Goal: Transaction & Acquisition: Book appointment/travel/reservation

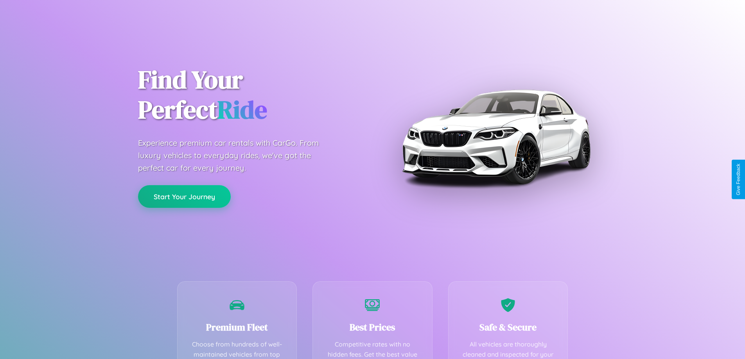
click at [184, 197] on button "Start Your Journey" at bounding box center [184, 196] width 93 height 23
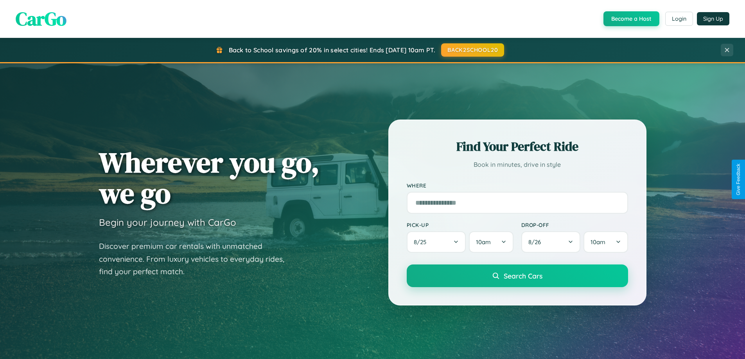
scroll to position [538, 0]
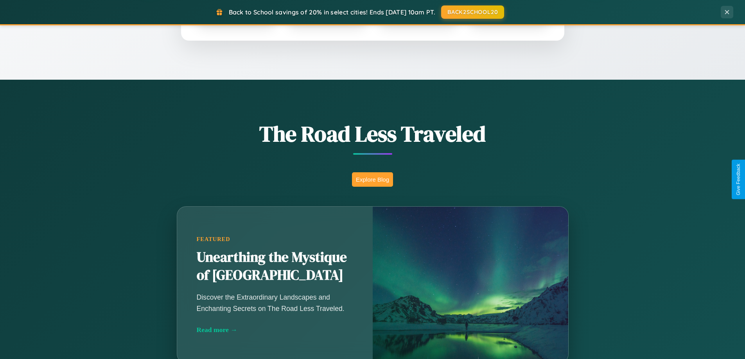
click at [372, 179] on button "Explore Blog" at bounding box center [372, 179] width 41 height 14
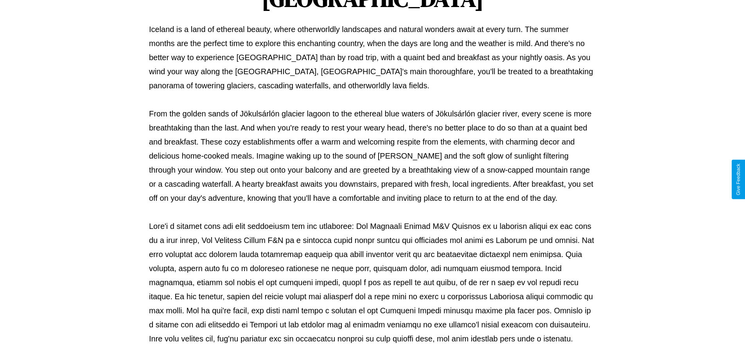
scroll to position [253, 0]
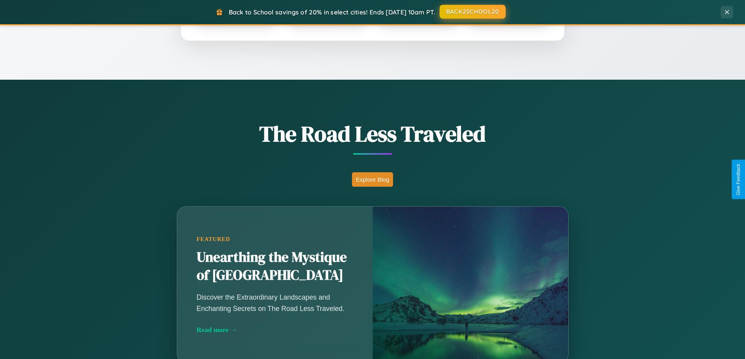
click at [472, 12] on button "BACK2SCHOOL20" at bounding box center [473, 12] width 66 height 14
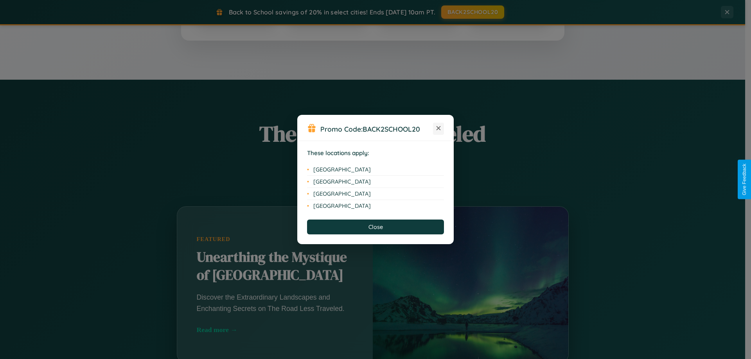
click at [438, 129] on icon at bounding box center [438, 128] width 4 height 4
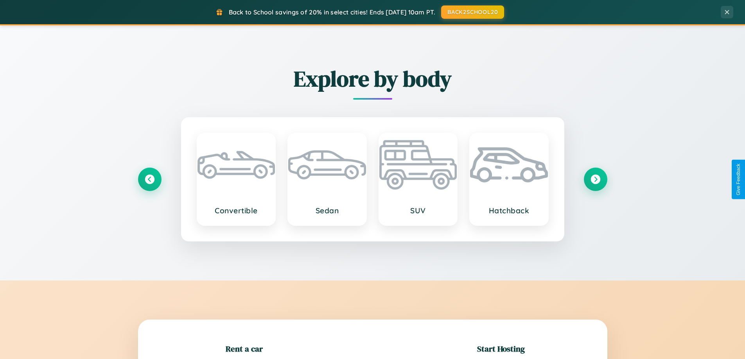
scroll to position [169, 0]
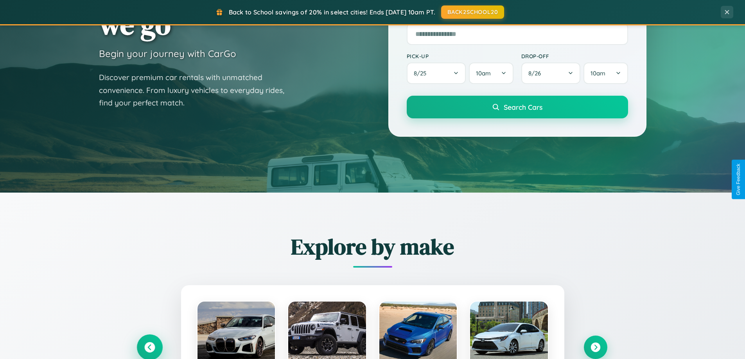
click at [149, 348] on icon at bounding box center [149, 348] width 11 height 11
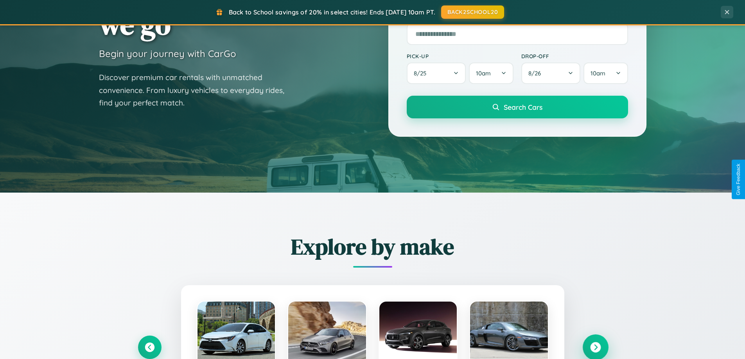
click at [595, 347] on icon at bounding box center [595, 348] width 11 height 11
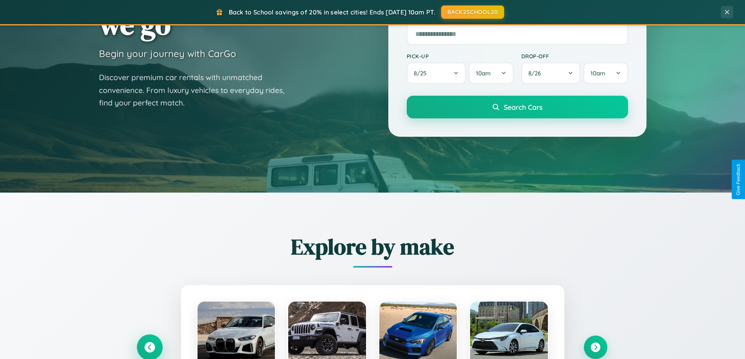
click at [149, 347] on icon at bounding box center [149, 348] width 11 height 11
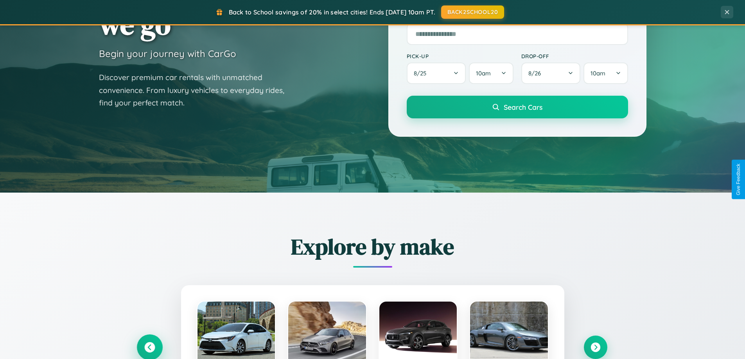
click at [149, 347] on icon at bounding box center [149, 347] width 13 height 13
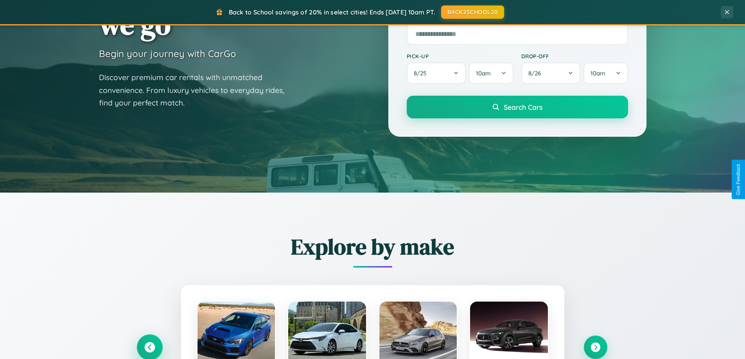
click at [149, 347] on icon at bounding box center [149, 347] width 13 height 13
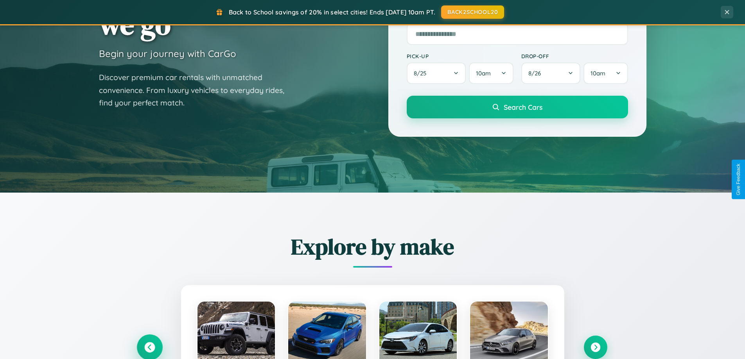
scroll to position [337, 0]
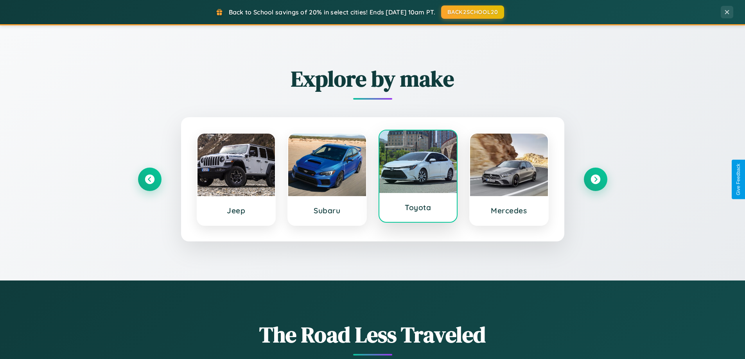
click at [418, 178] on div at bounding box center [418, 162] width 78 height 63
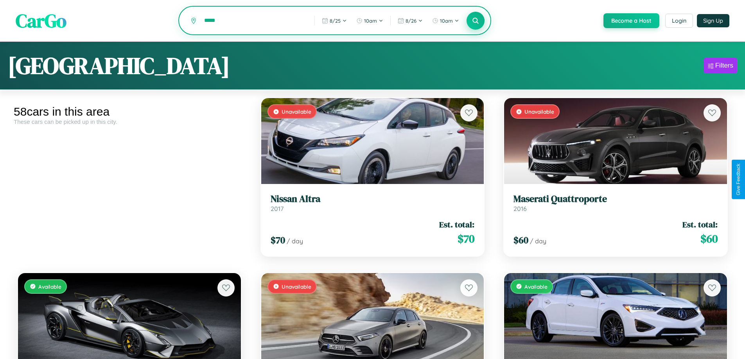
type input "*****"
click at [475, 21] on icon at bounding box center [475, 20] width 7 height 7
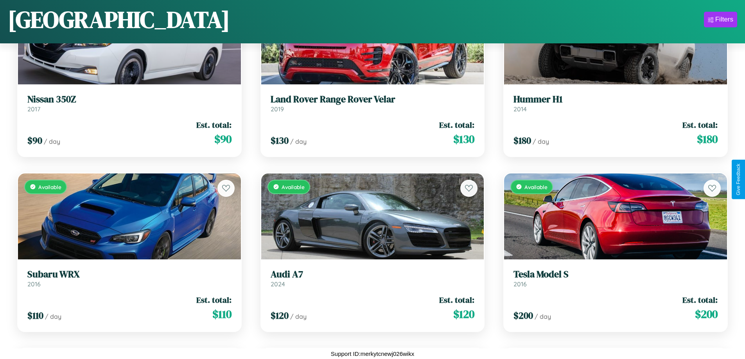
scroll to position [2036, 0]
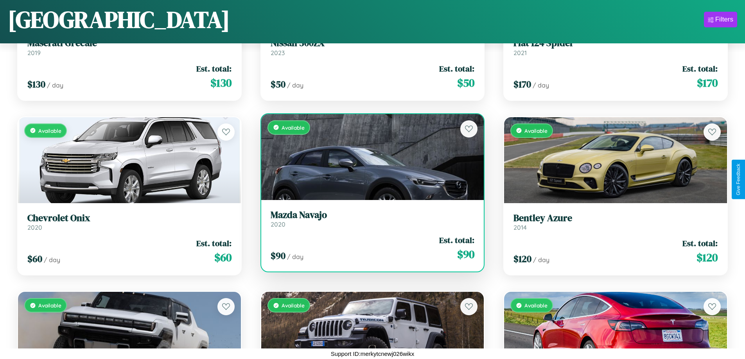
click at [369, 160] on div "Available" at bounding box center [372, 157] width 223 height 86
click at [369, 157] on div "Available" at bounding box center [372, 157] width 223 height 86
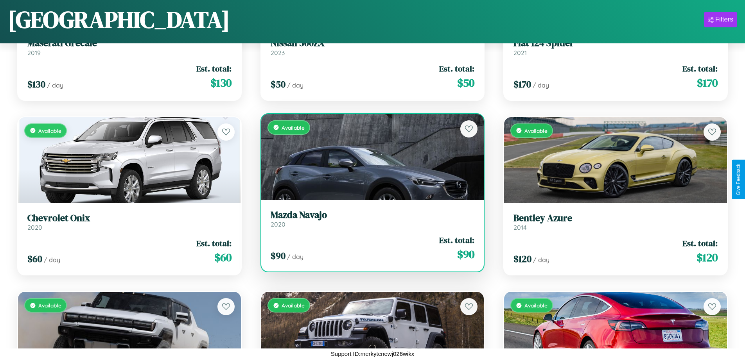
click at [369, 157] on div "Available" at bounding box center [372, 157] width 223 height 86
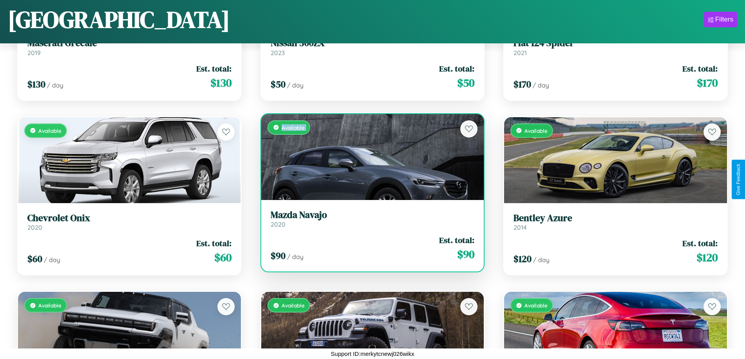
click at [369, 157] on div "Available" at bounding box center [372, 157] width 223 height 86
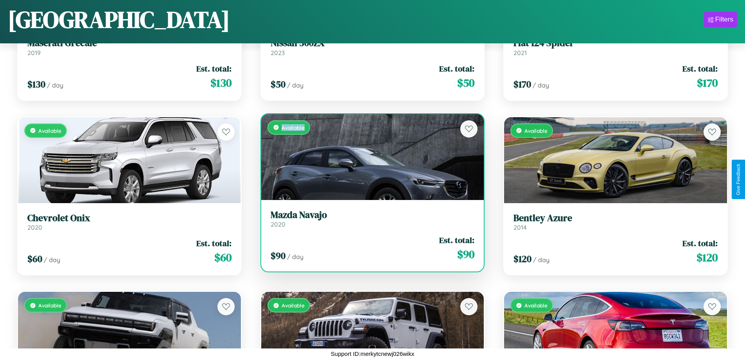
click at [369, 157] on div "Available" at bounding box center [372, 157] width 223 height 86
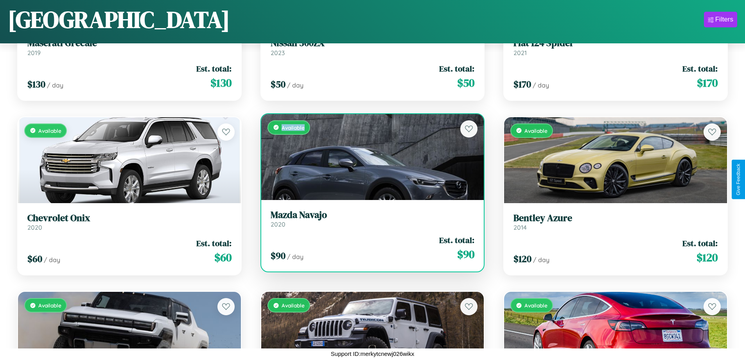
click at [369, 157] on div "Available" at bounding box center [372, 157] width 223 height 86
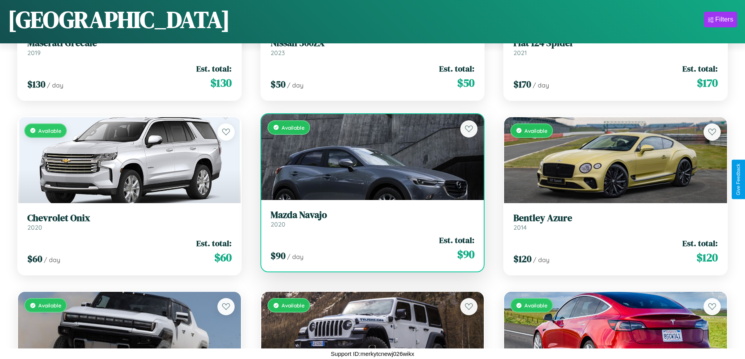
click at [369, 219] on h3 "Mazda Navajo" at bounding box center [373, 215] width 204 height 11
